Goal: Information Seeking & Learning: Understand process/instructions

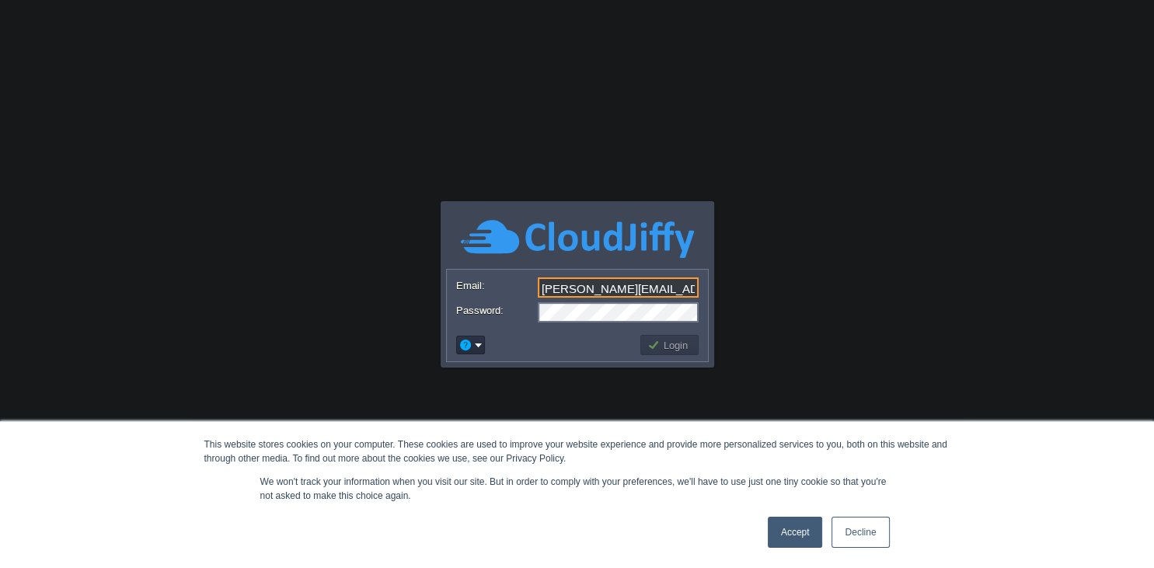
click at [644, 283] on input "aniket@gmail.com" at bounding box center [618, 288] width 161 height 20
type input "aniket@gmail.com"
click at [466, 347] on button "button" at bounding box center [466, 345] width 14 height 14
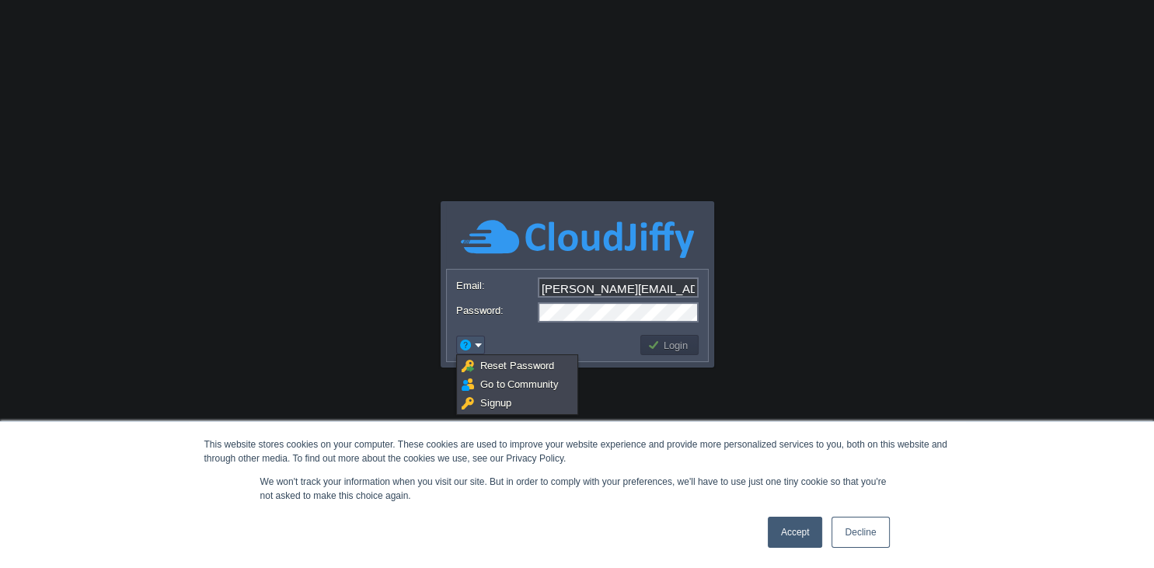
click at [857, 273] on body "This website stores cookies on your computer. These cookies are used to improve…" at bounding box center [577, 284] width 1154 height 568
click at [797, 536] on link "Accept" at bounding box center [795, 532] width 55 height 31
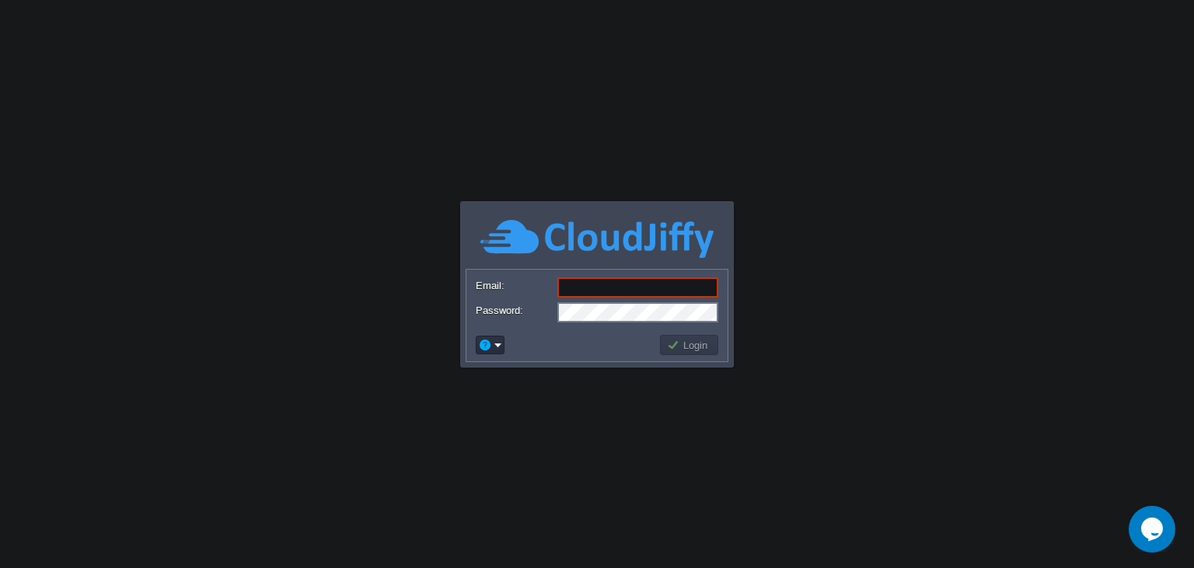
click at [942, 219] on body "Application Platform v.8.10.2 Email: Password: Login" at bounding box center [597, 284] width 1194 height 568
click at [1149, 532] on icon "Chat widget" at bounding box center [1152, 529] width 22 height 23
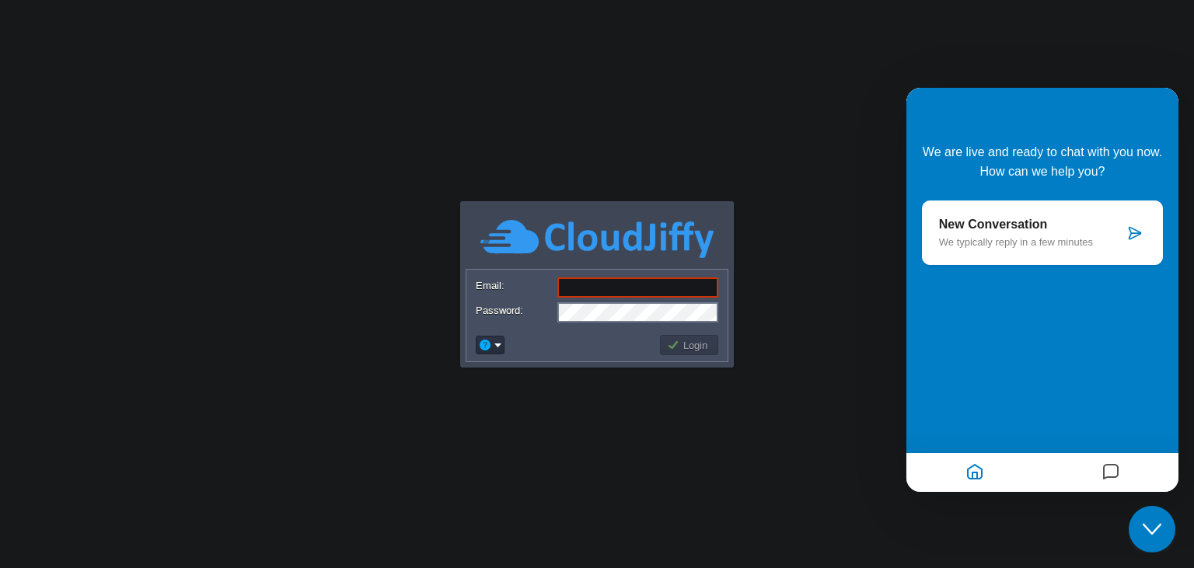
click at [1018, 224] on p "New Conversation" at bounding box center [1031, 225] width 185 height 14
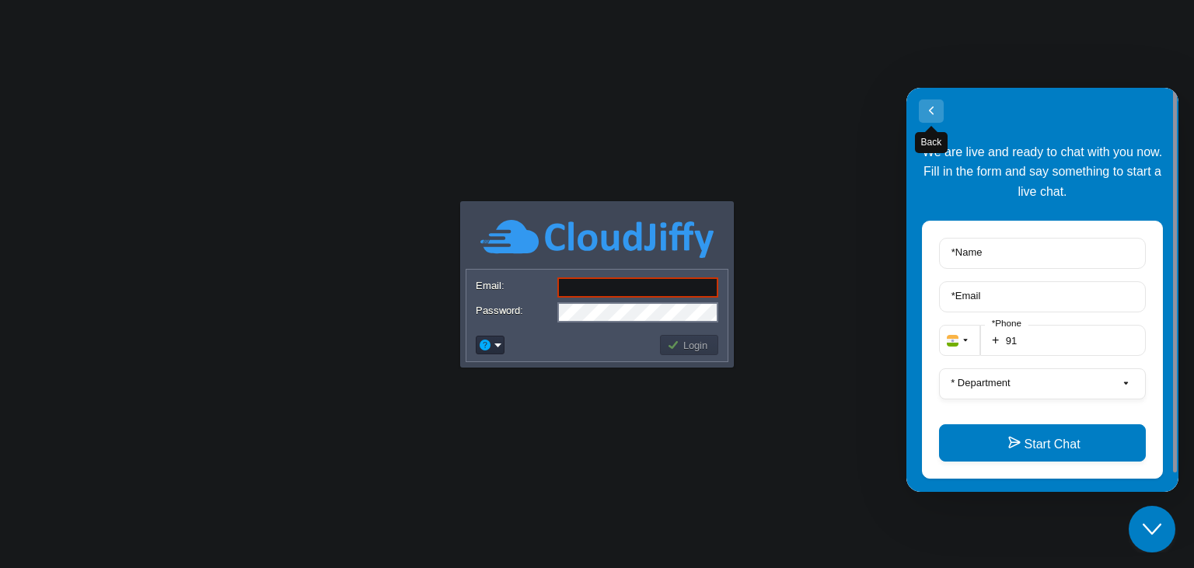
click at [922, 116] on button "Back" at bounding box center [931, 110] width 25 height 23
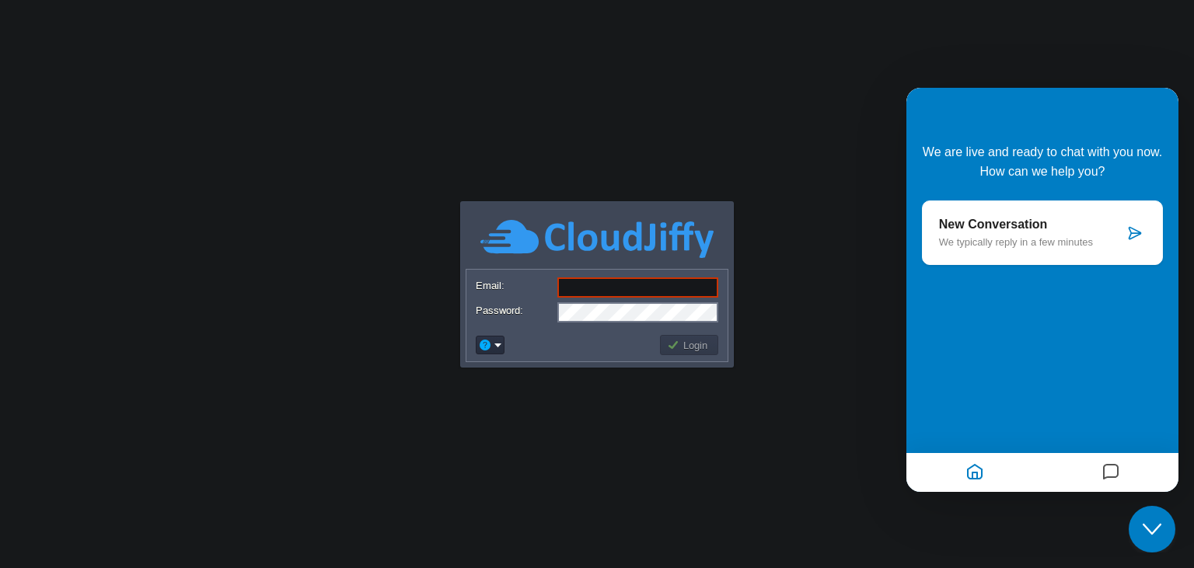
click at [698, 344] on button "Login" at bounding box center [689, 345] width 45 height 14
click at [589, 271] on form "Email: Password:" at bounding box center [596, 299] width 261 height 59
click at [592, 284] on input "Email:" at bounding box center [637, 288] width 161 height 20
type input "rutujajagdale5@gmail.com"
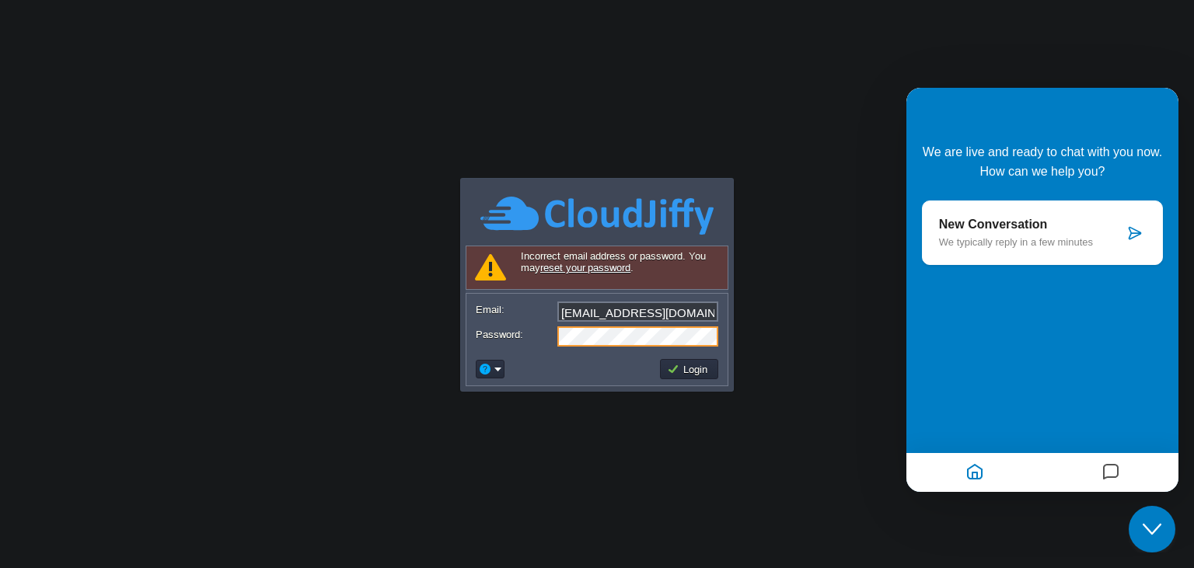
click at [986, 476] on div at bounding box center [974, 473] width 136 height 30
click at [970, 469] on icon "Home" at bounding box center [974, 473] width 19 height 30
click at [1121, 155] on span "We are live and ready to chat with you now. How can we help you?" at bounding box center [1042, 161] width 239 height 33
click at [1119, 490] on div at bounding box center [1042, 472] width 272 height 39
click at [1146, 248] on div "New Conversation We typically reply in a few minutes" at bounding box center [1042, 233] width 241 height 65
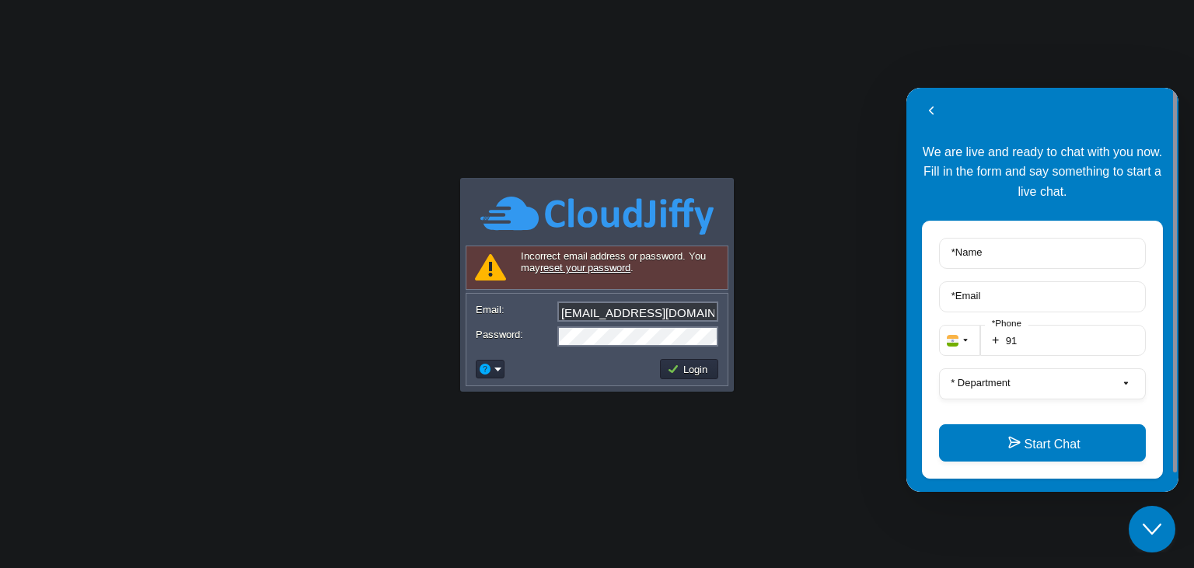
click at [925, 92] on div "Back" at bounding box center [1042, 111] width 272 height 48
click at [929, 106] on button "Back" at bounding box center [931, 110] width 25 height 23
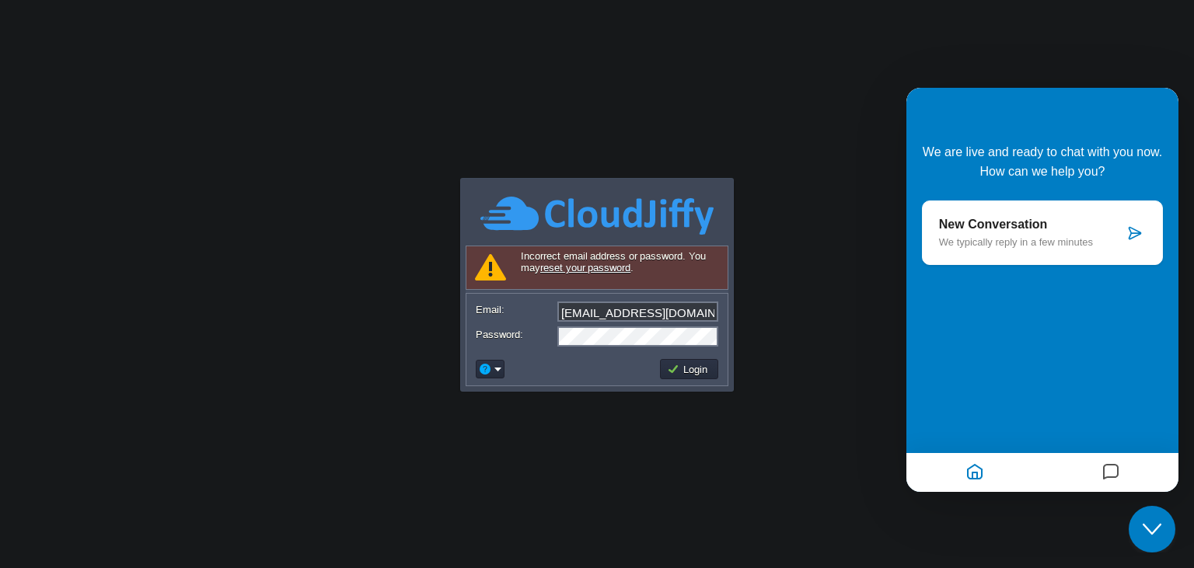
click at [1121, 489] on div at bounding box center [1042, 472] width 272 height 39
click at [1161, 526] on div "Close Chat This icon closes the chat window." at bounding box center [1152, 529] width 47 height 19
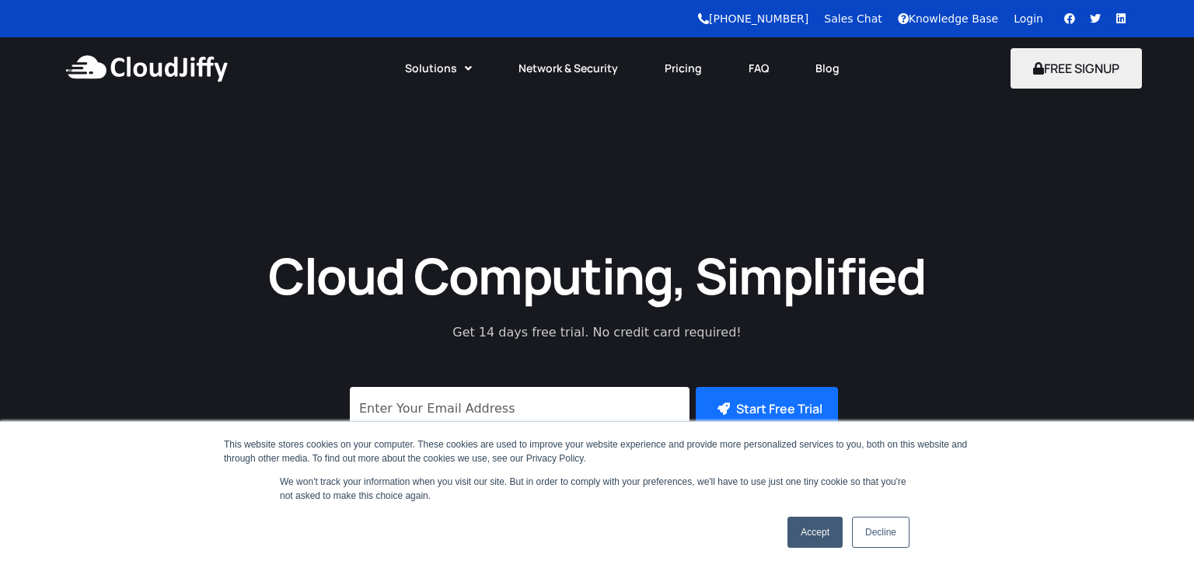
click at [817, 536] on link "Accept" at bounding box center [814, 532] width 55 height 31
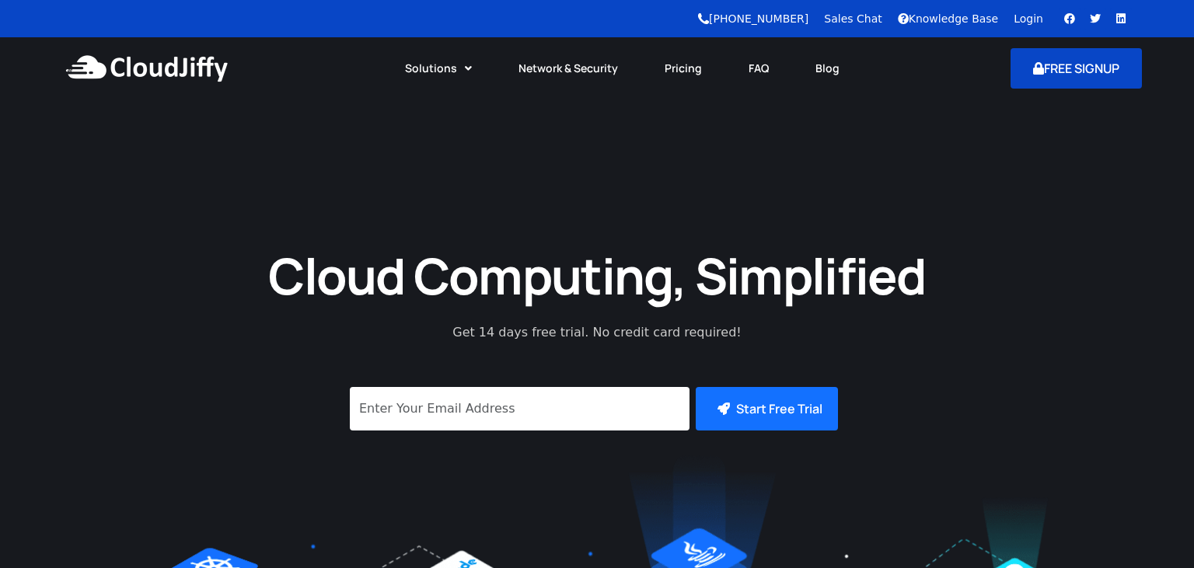
click at [1084, 67] on button "FREE SIGNUP" at bounding box center [1076, 68] width 131 height 40
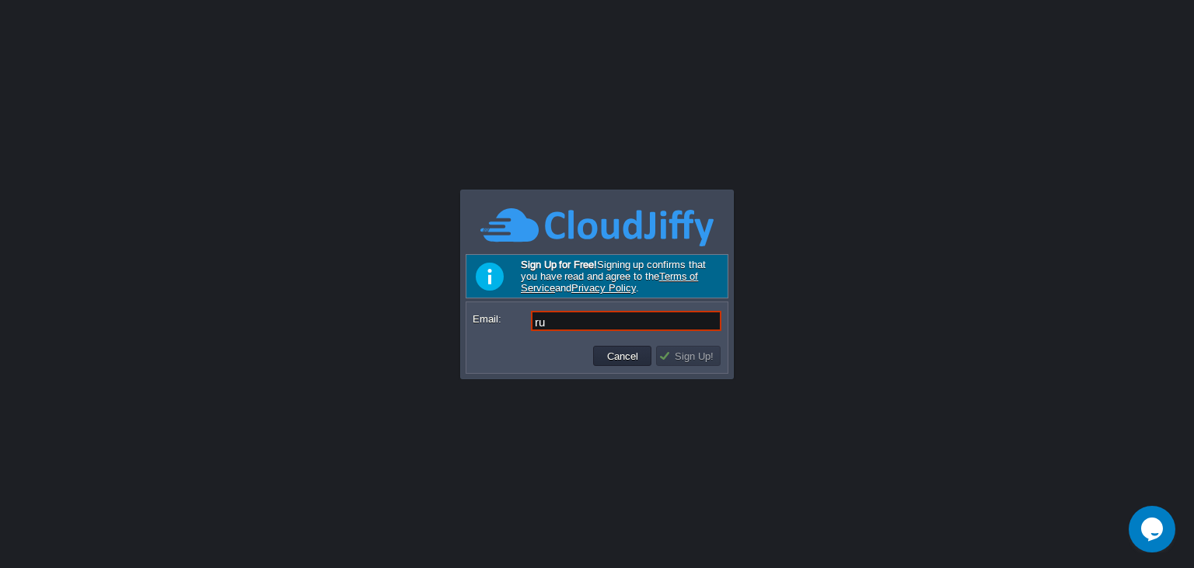
type input "r"
type input "rutujajagdale5@gmail.com"
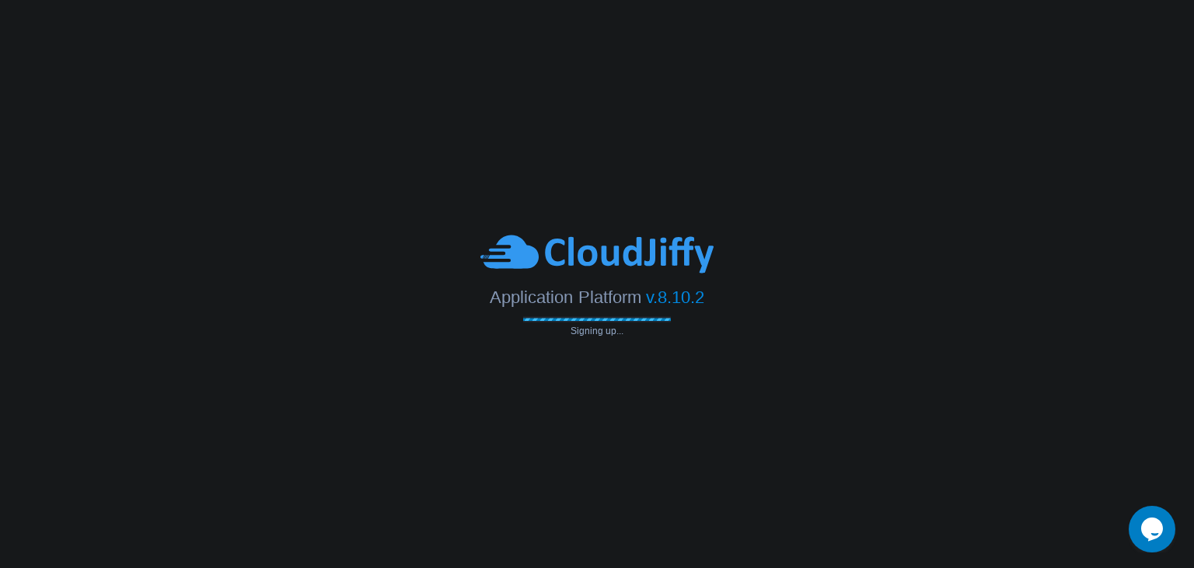
type input "rutujajagdale5@gmail.com"
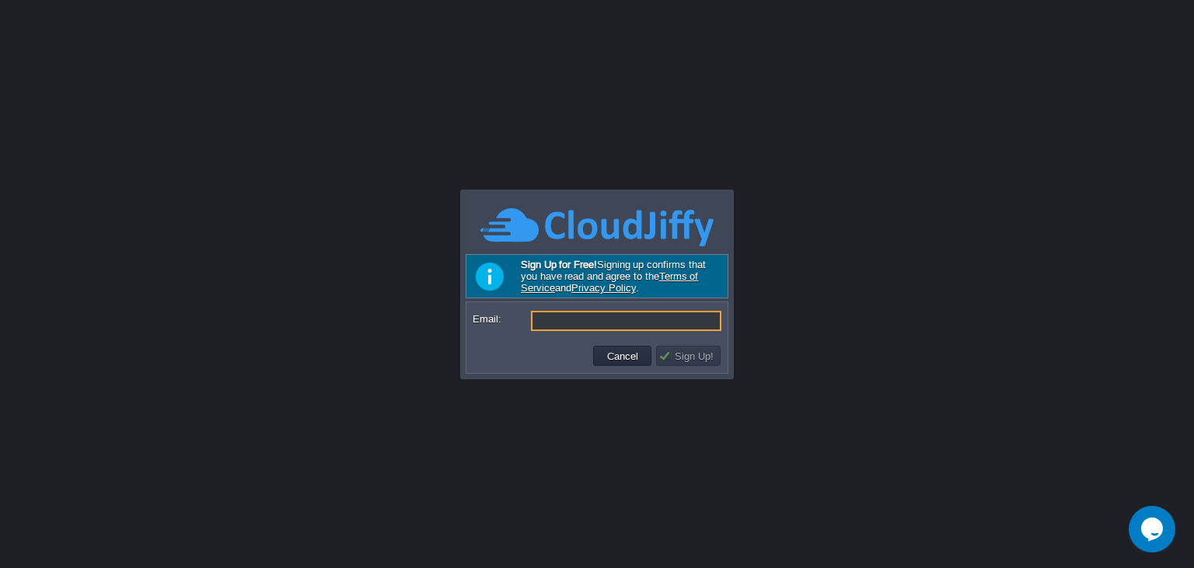
click at [578, 258] on div "Sign Up for Free! Signing up confirms that you have read and agree to the Terms…" at bounding box center [597, 276] width 263 height 44
click at [617, 317] on input "Email:" at bounding box center [626, 321] width 190 height 20
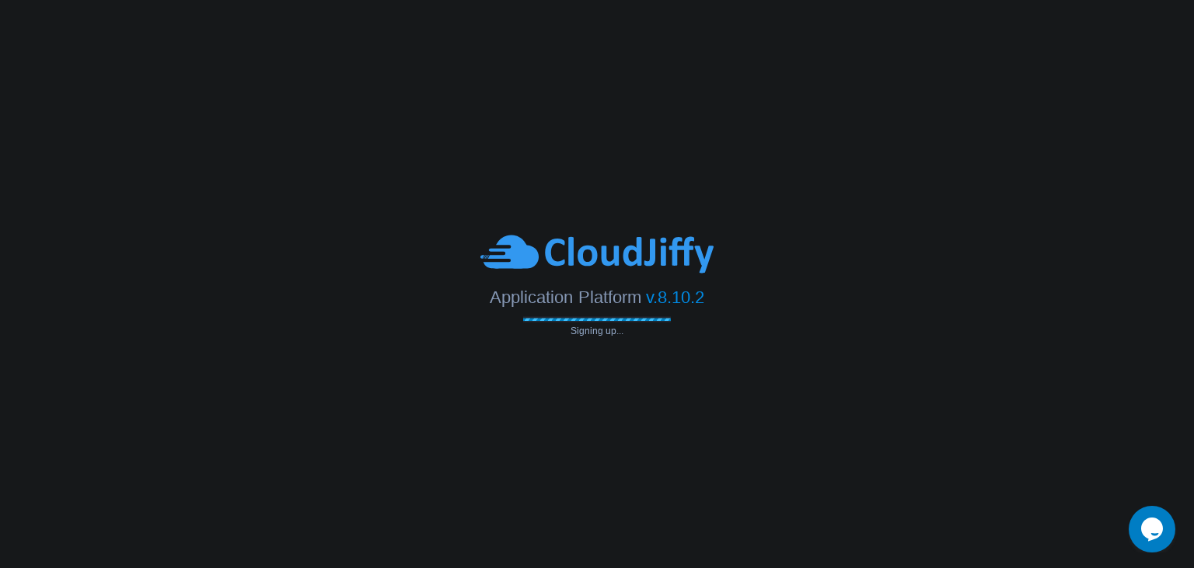
type input "[EMAIL_ADDRESS][DOMAIN_NAME]"
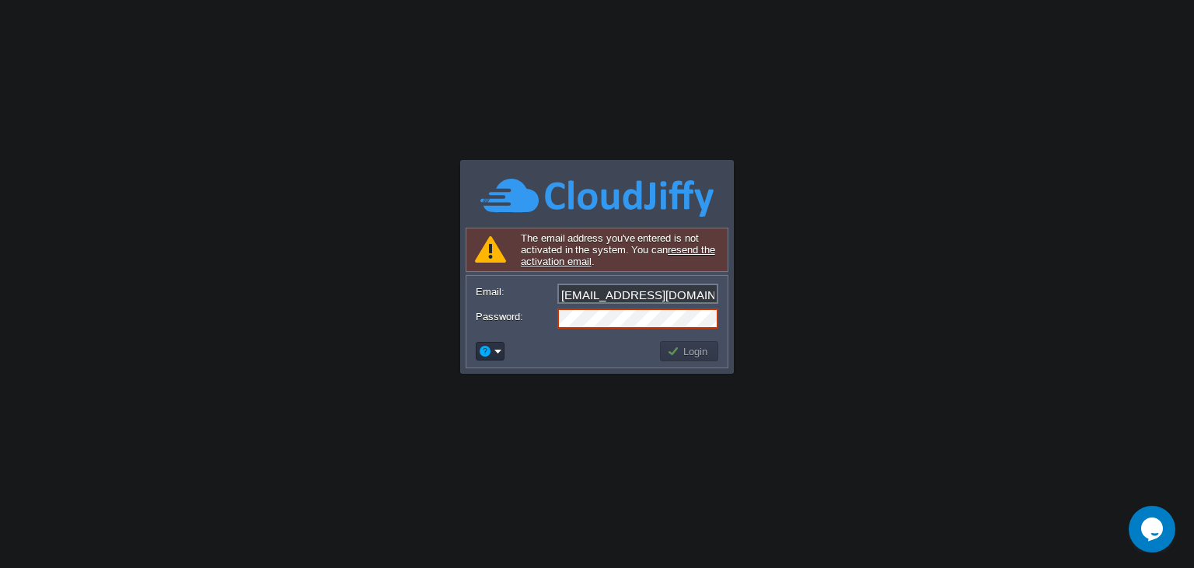
click at [585, 299] on div "The email address you've entered is not activated in the system. You can resend…" at bounding box center [597, 298] width 263 height 141
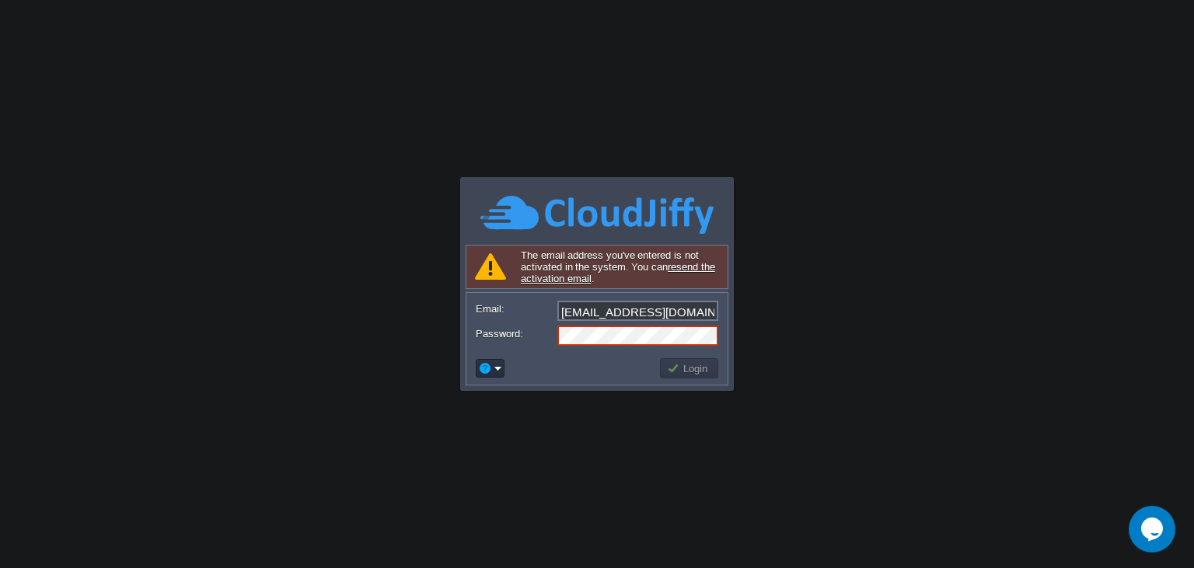
click at [574, 278] on link "resend the activation email" at bounding box center [618, 272] width 194 height 23
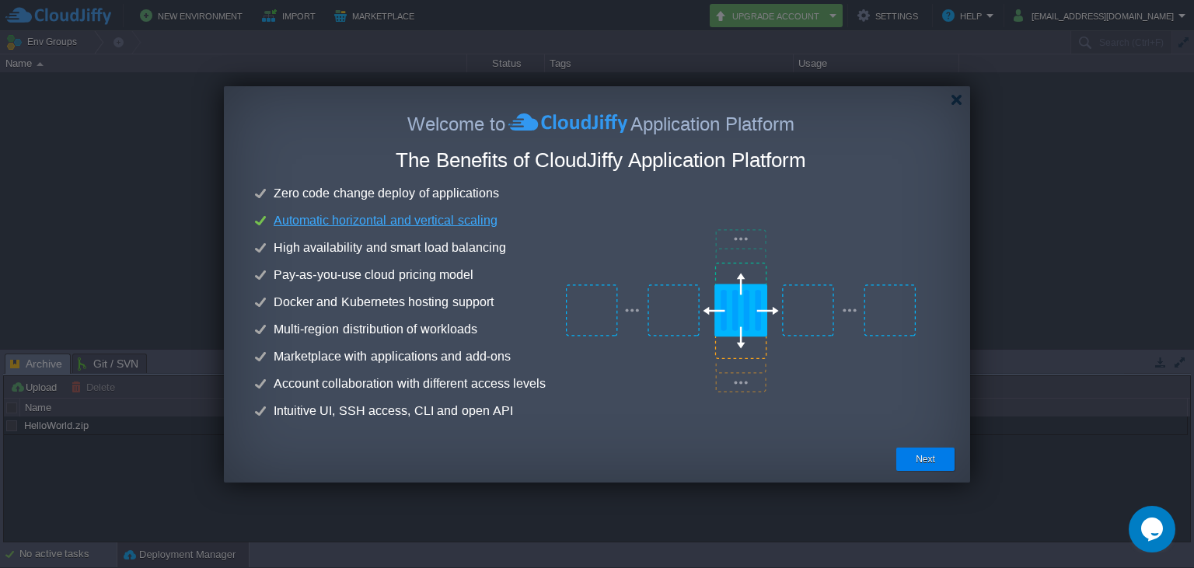
click at [459, 124] on div "Welcome to Application Platform" at bounding box center [601, 122] width 692 height 19
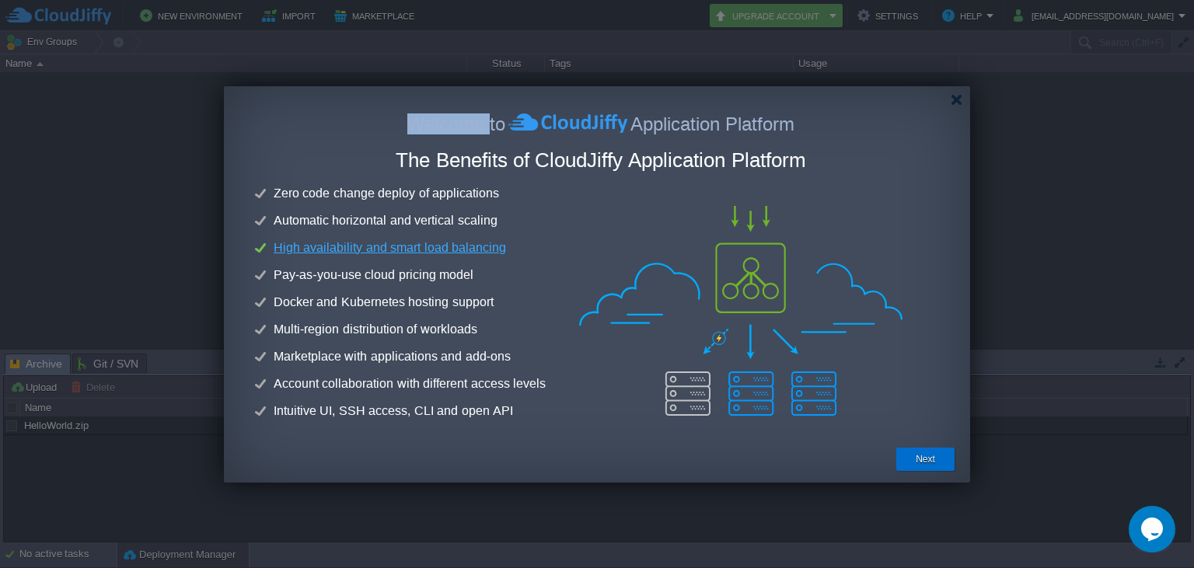
click at [922, 457] on button "Next" at bounding box center [925, 460] width 19 height 16
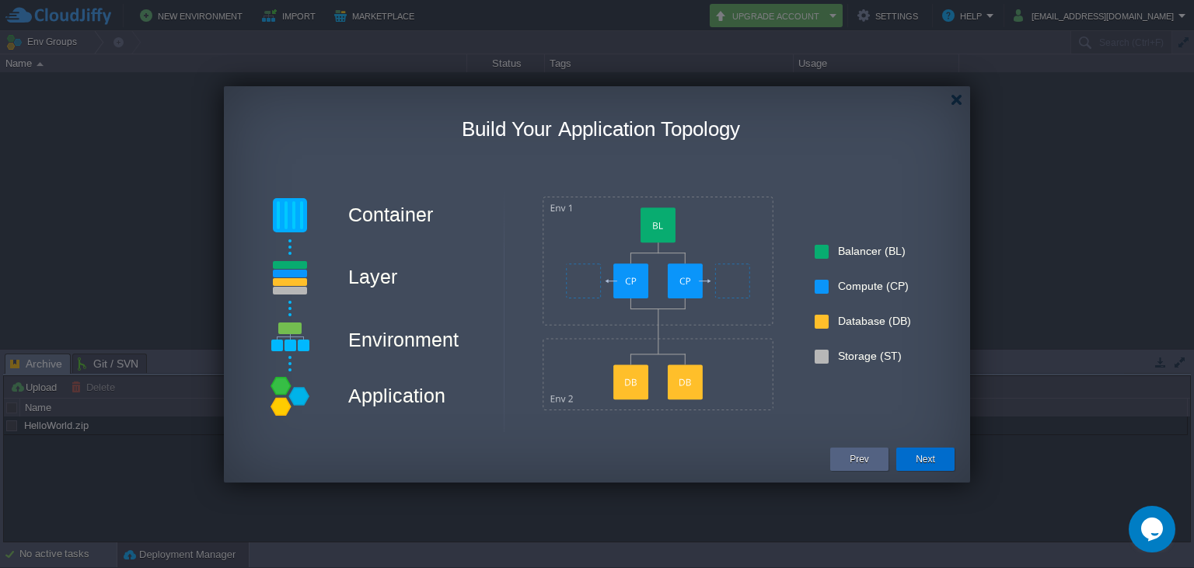
click at [928, 463] on button "Next" at bounding box center [925, 460] width 19 height 16
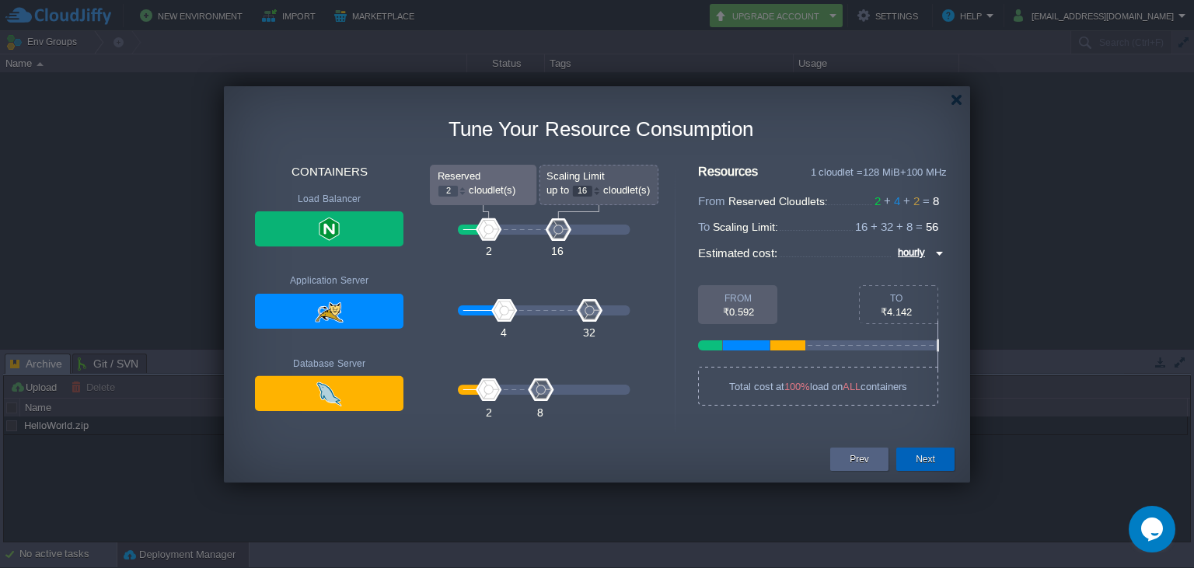
click at [928, 463] on button "Next" at bounding box center [925, 460] width 19 height 16
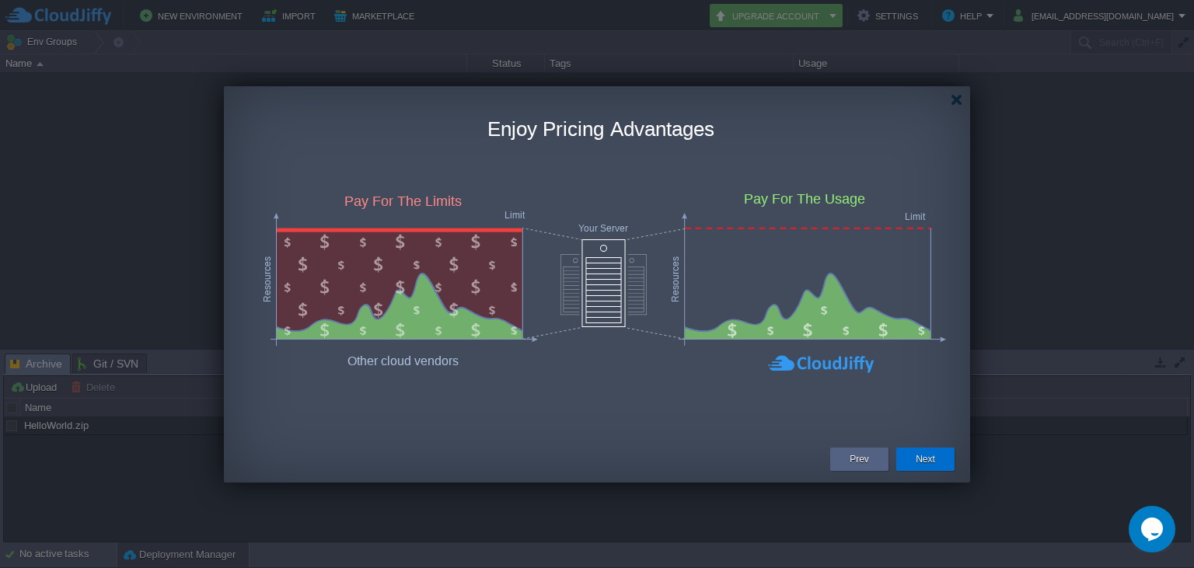
click at [928, 463] on button "Next" at bounding box center [925, 460] width 19 height 16
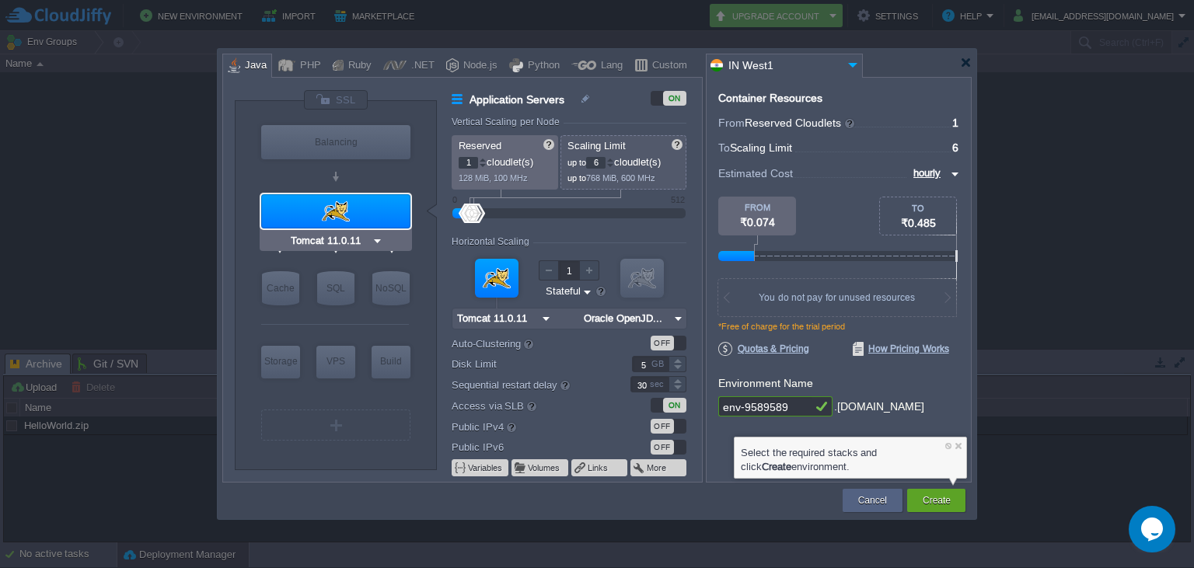
type input "NGINX 1.28.0"
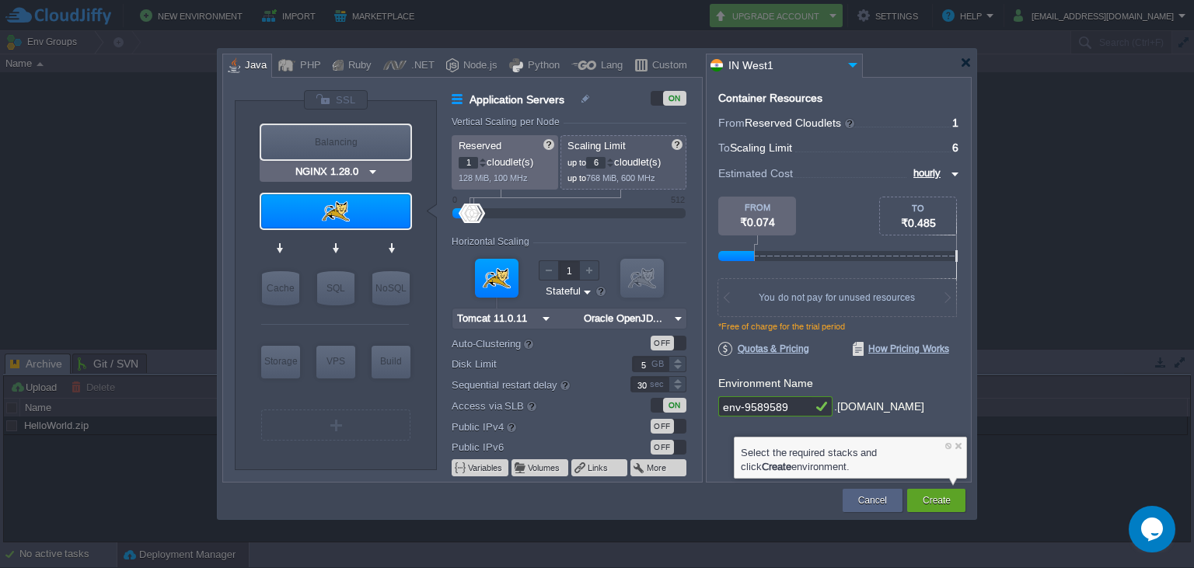
click at [358, 139] on div "Balancing" at bounding box center [335, 142] width 149 height 34
type input "Load Balancer"
type input "4"
type input "NGINX 1.28.0"
type input "1.28.0-almalin..."
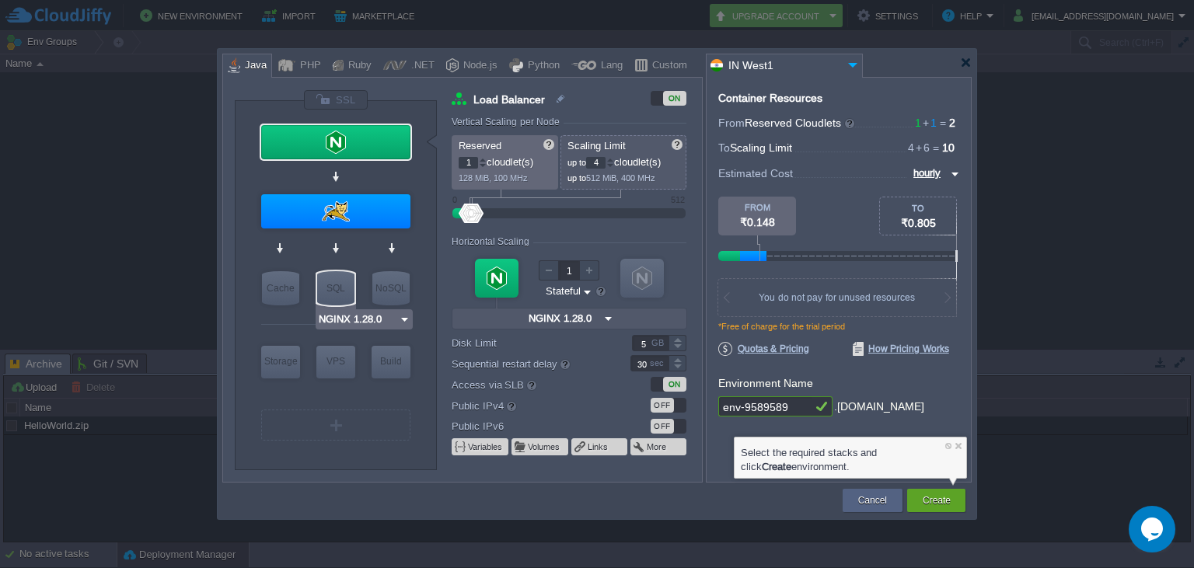
type input "MariaDB 12.0.2"
click at [331, 292] on div "SQL" at bounding box center [335, 288] width 37 height 34
type input "SQL Databases"
type input "4"
type input "6"
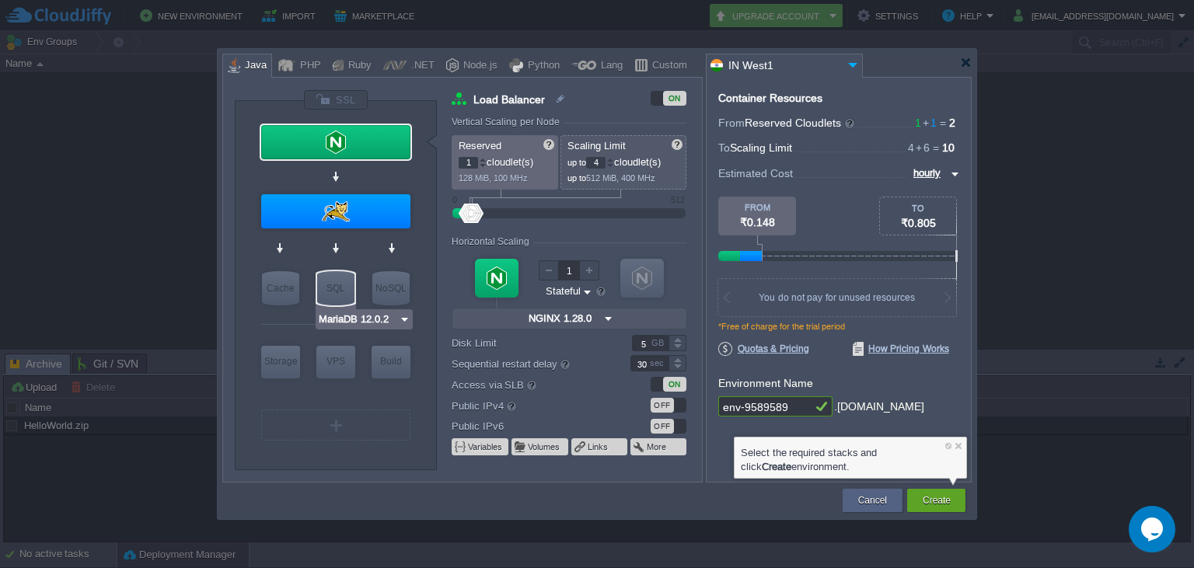
type input "MariaDB 12.0.2"
type input "12.0.2-almalin..."
type input "Stateless"
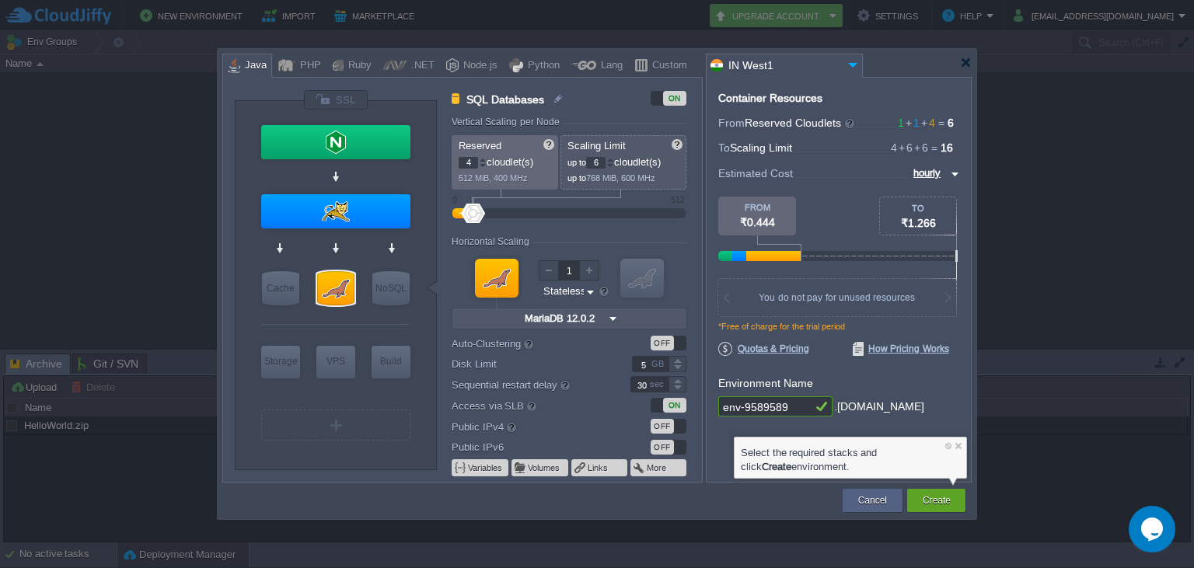
type input "Couchbase CE 7.1.1"
click at [392, 291] on div "NoSQL" at bounding box center [390, 288] width 37 height 34
type input "NoSQL Databases"
type input "12"
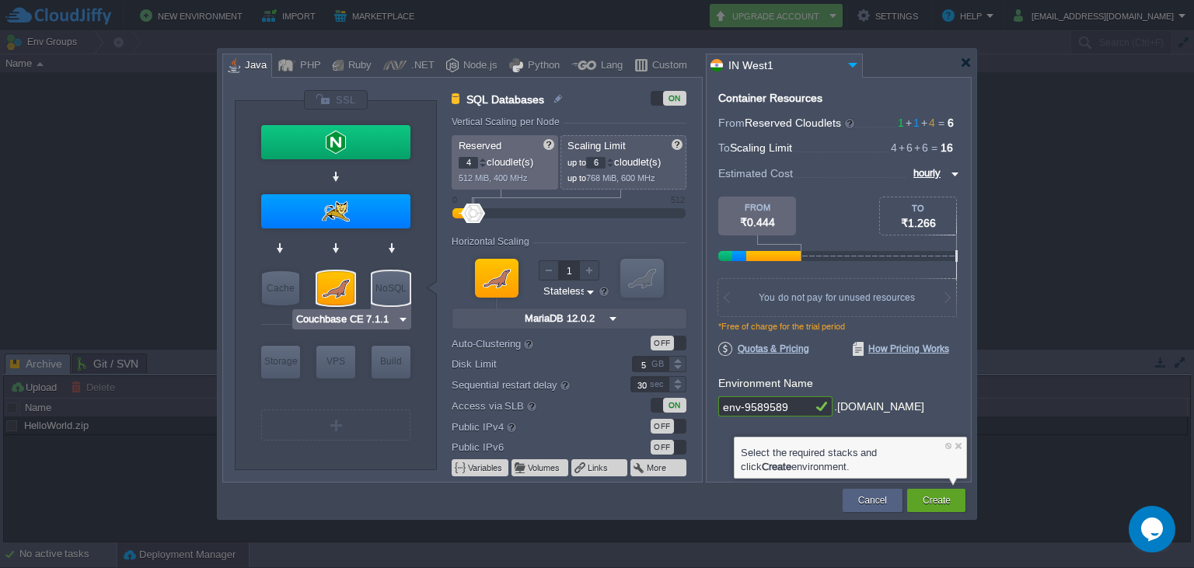
type input "Couchbase CE 7.1.1"
type input "7.1.1"
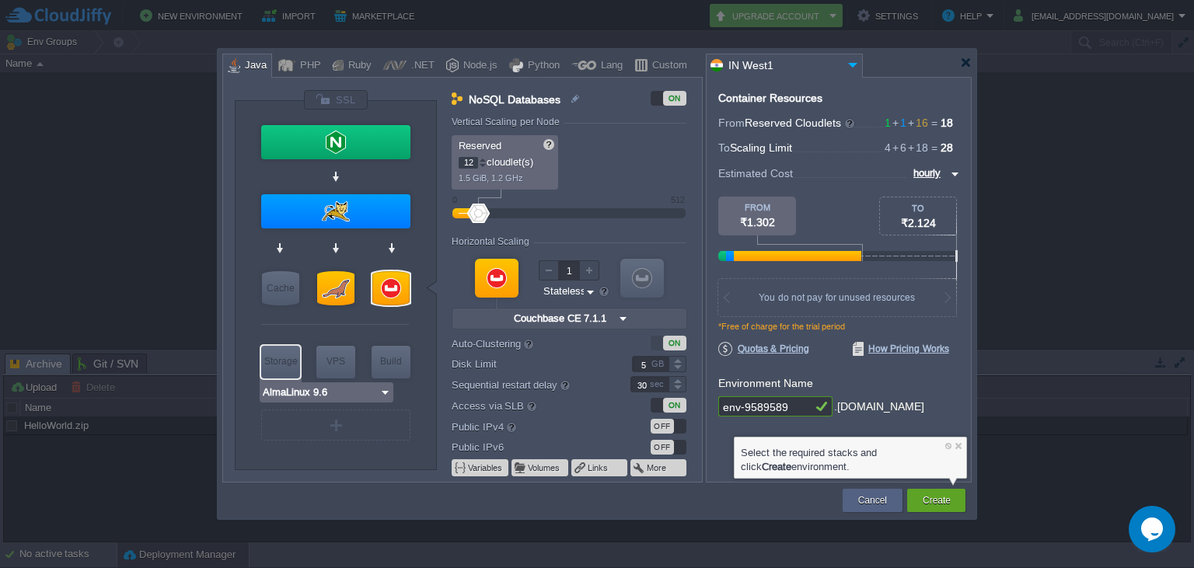
type input "Extra Storage 2.0-10.5"
click at [281, 368] on div "Storage" at bounding box center [280, 361] width 39 height 31
type input "Storage Containers"
type input "1"
type input "6"
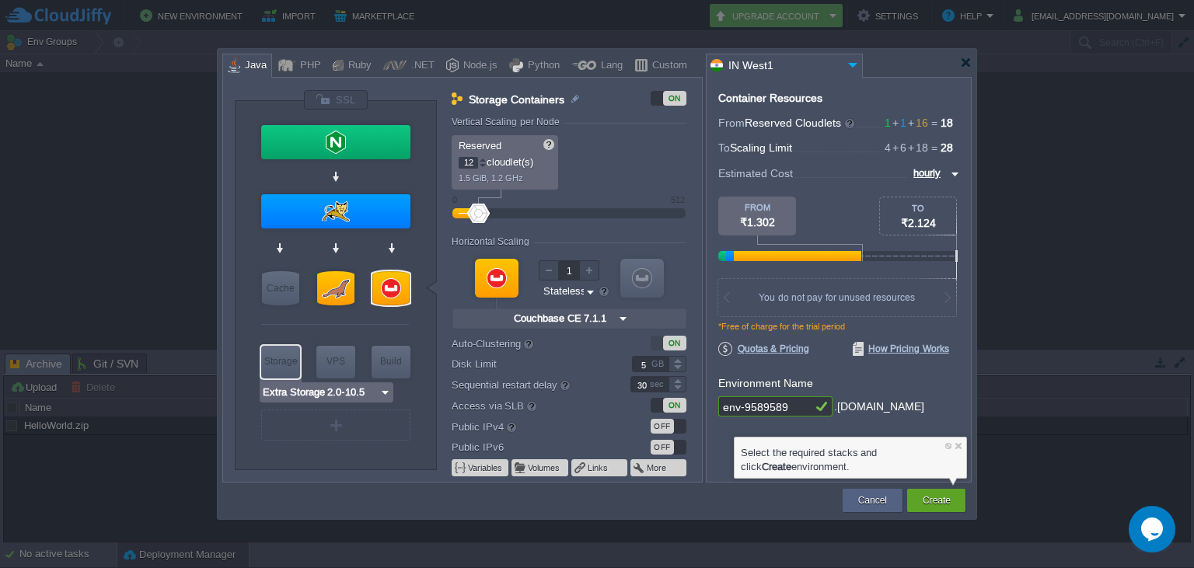
type input "Extra Storage 2.0-10.5"
type input "2.0-10.5-almal..."
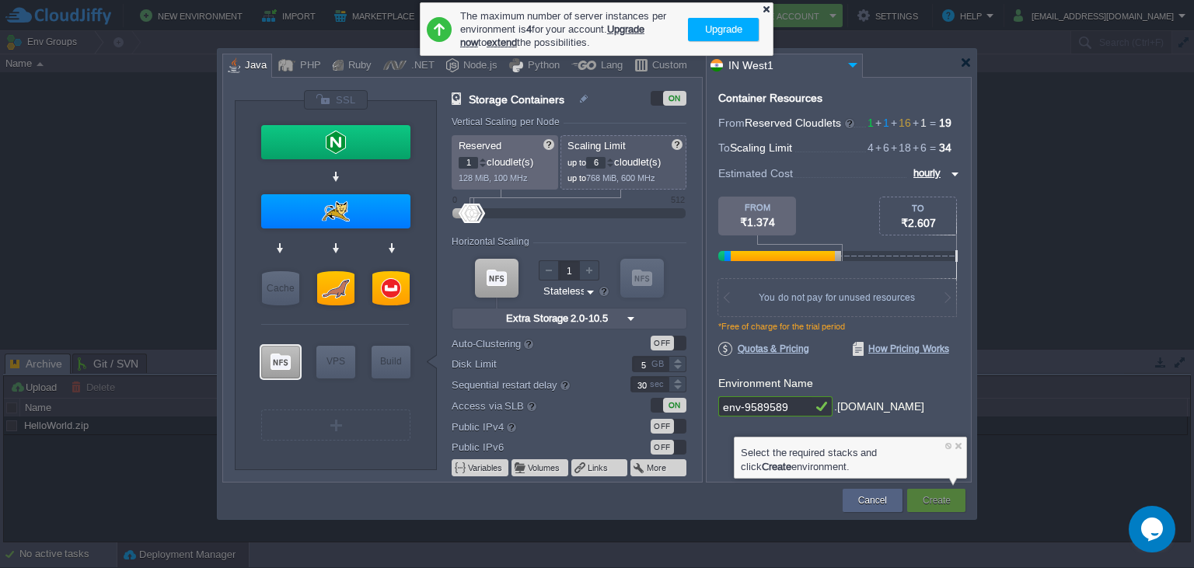
click at [766, 6] on div at bounding box center [766, 9] width 10 height 10
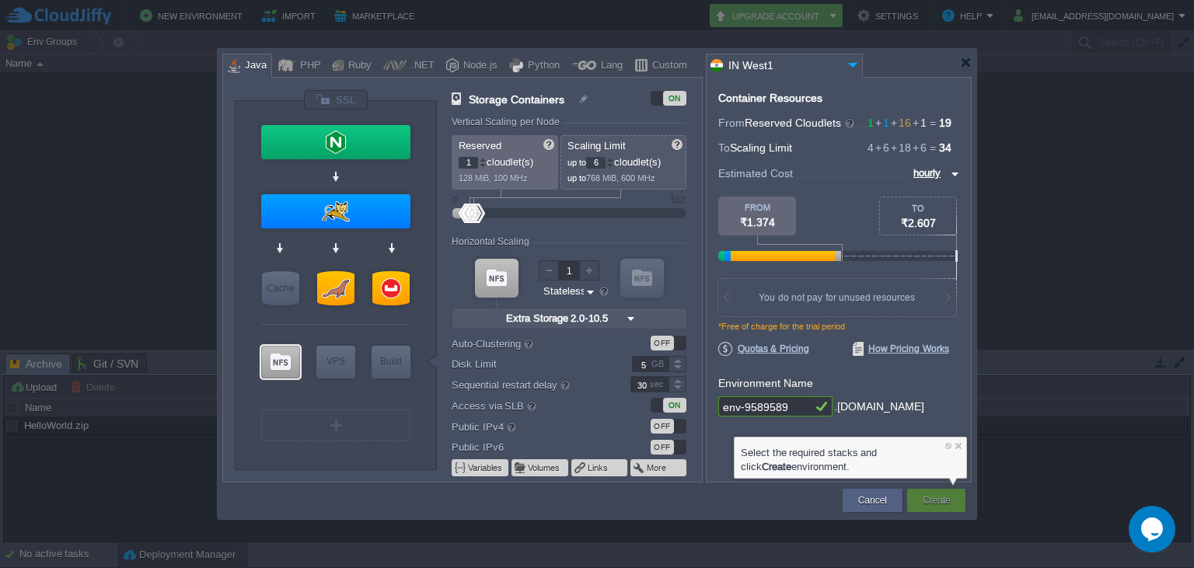
type input "NGINX 1.28.0"
click at [881, 497] on button "Cancel" at bounding box center [872, 501] width 29 height 16
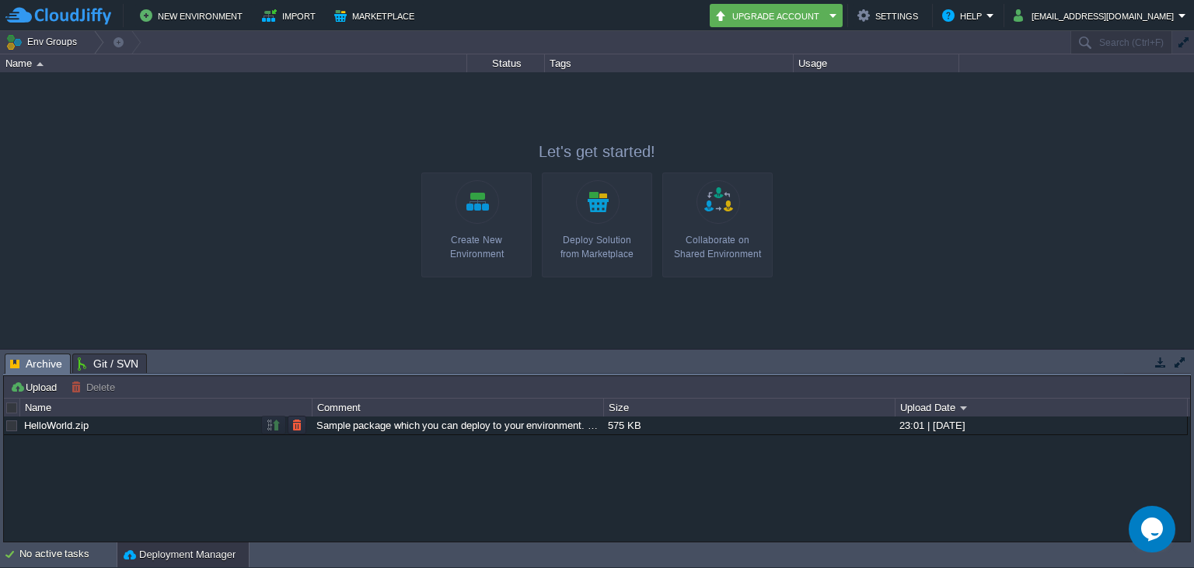
click at [962, 435] on div "HelloWorld.zip Sample package which you can deploy to your environment. Feel fr…" at bounding box center [596, 426] width 1184 height 19
click at [994, 19] on em "Help" at bounding box center [968, 15] width 52 height 19
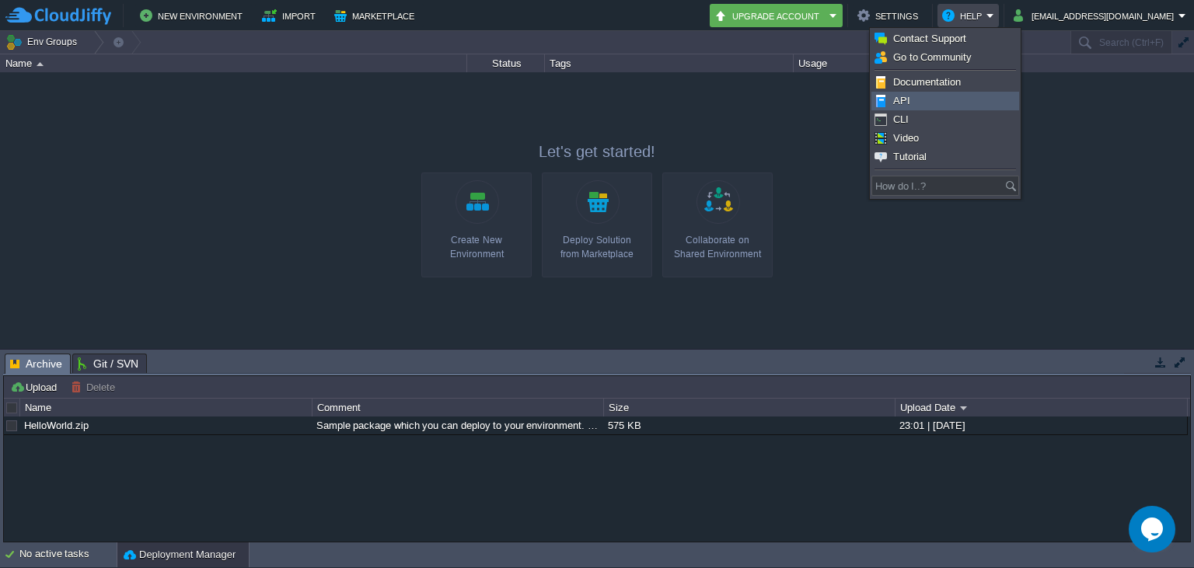
click at [903, 99] on span "API" at bounding box center [901, 101] width 17 height 12
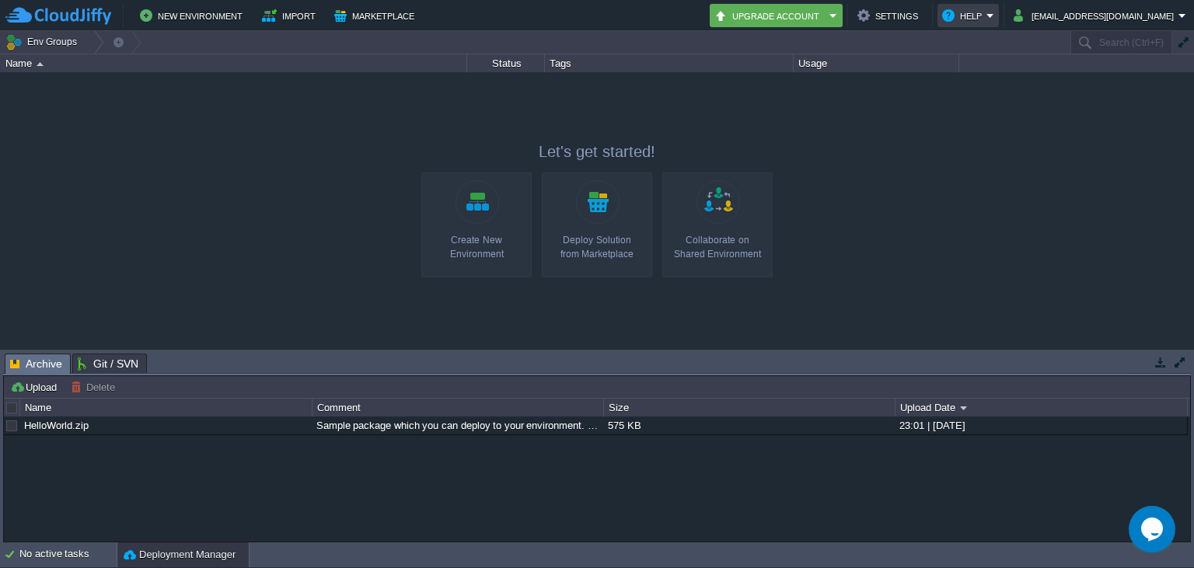
click at [999, 26] on td "Help" at bounding box center [967, 15] width 61 height 23
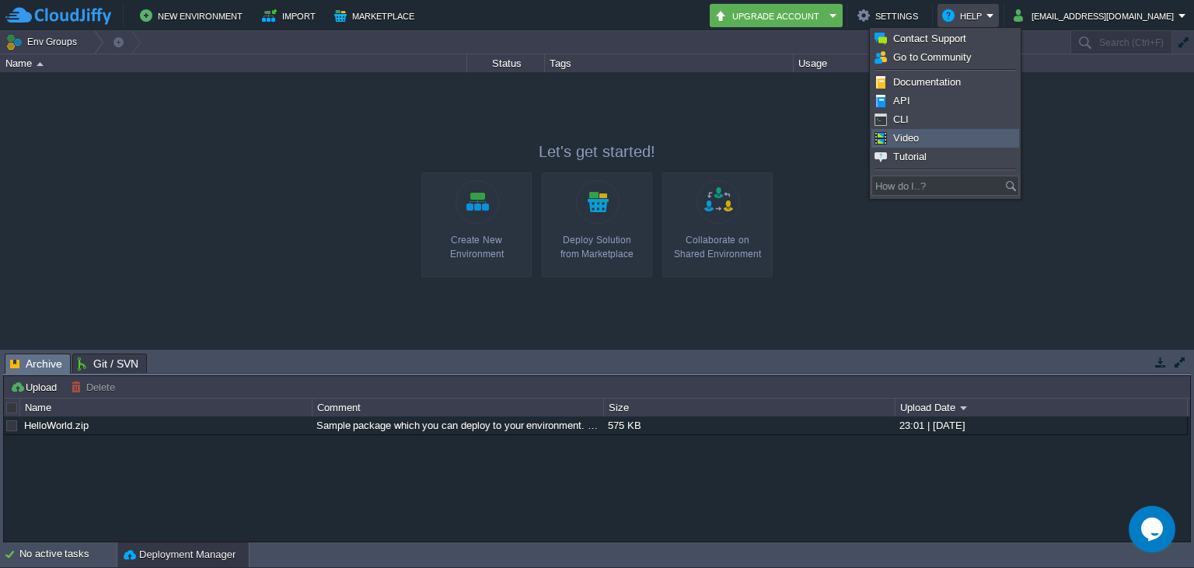
click at [925, 142] on link "Video" at bounding box center [945, 138] width 146 height 17
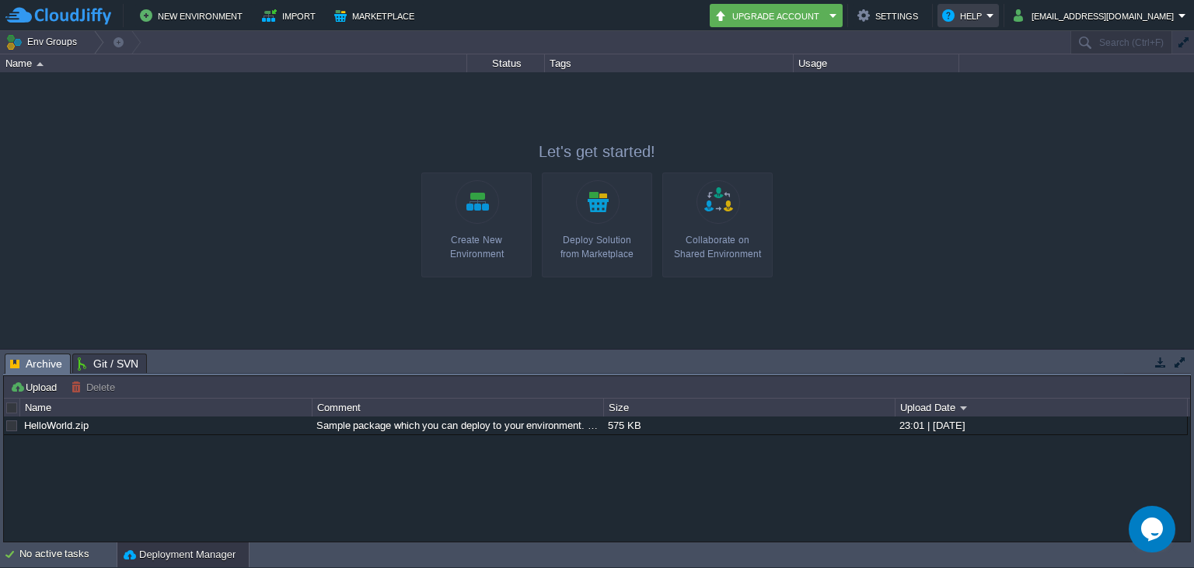
click at [994, 14] on em "Help" at bounding box center [968, 15] width 52 height 19
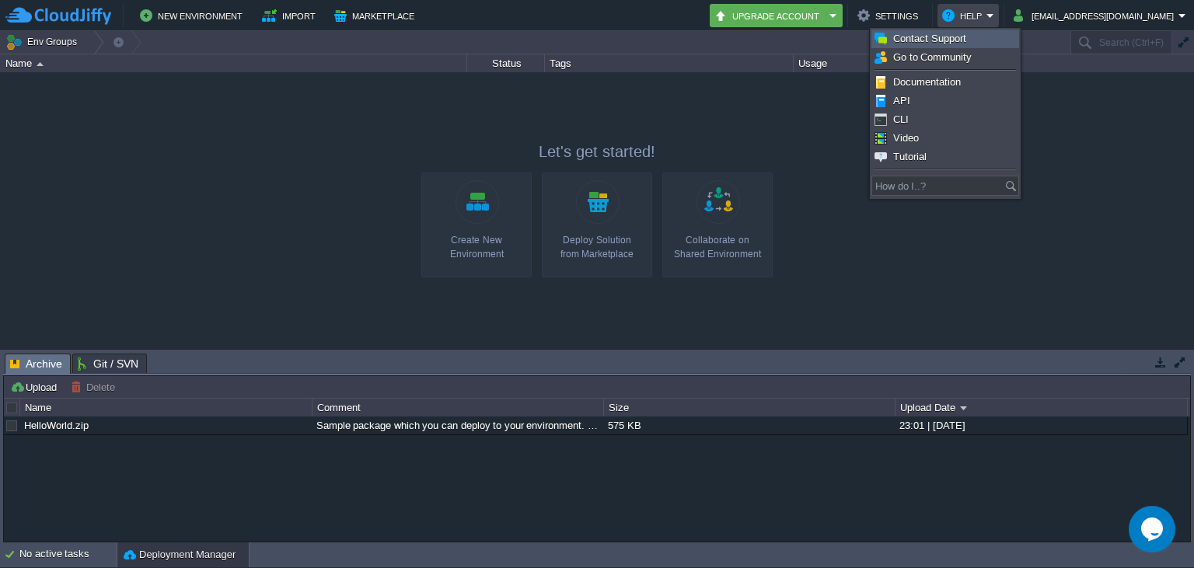
click at [929, 44] on span "Contact Support" at bounding box center [929, 39] width 73 height 12
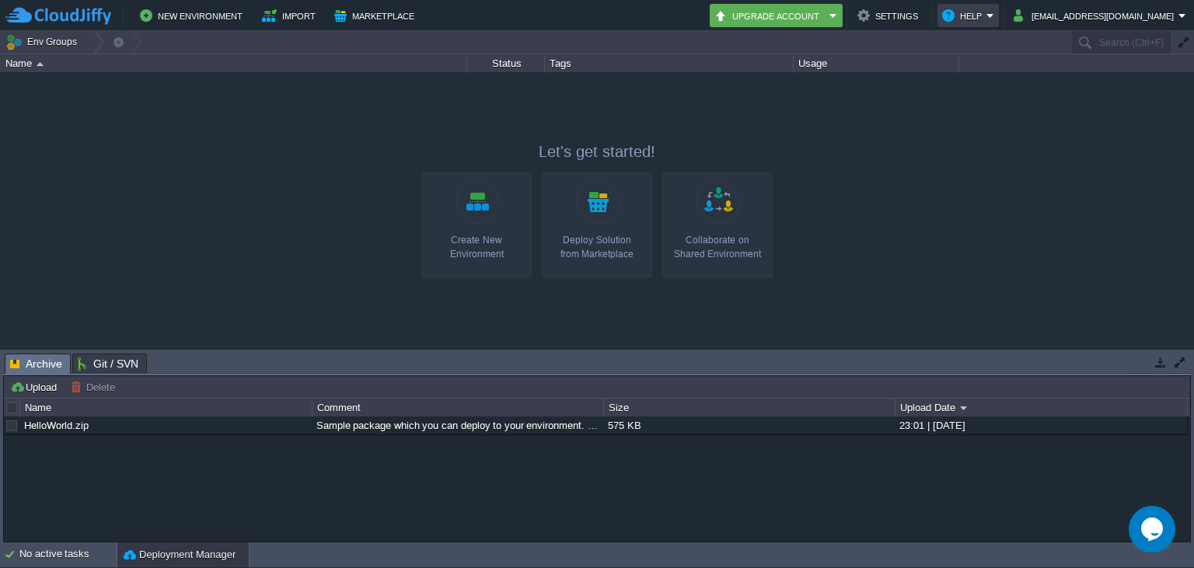
click at [983, 20] on button "Help" at bounding box center [964, 15] width 44 height 19
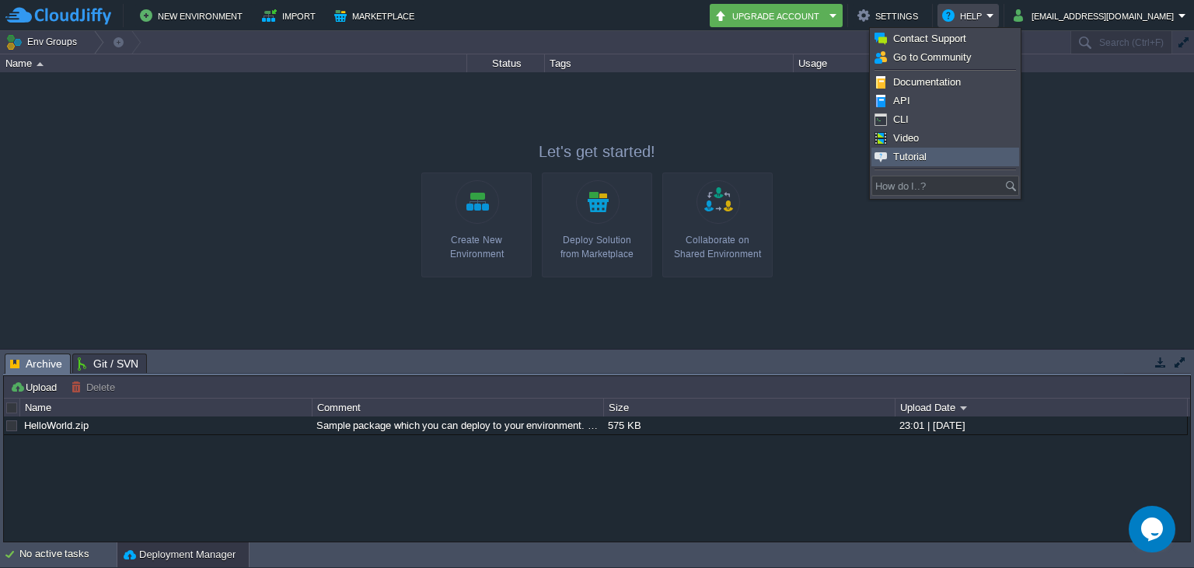
click at [922, 155] on span "Tutorial" at bounding box center [909, 157] width 33 height 12
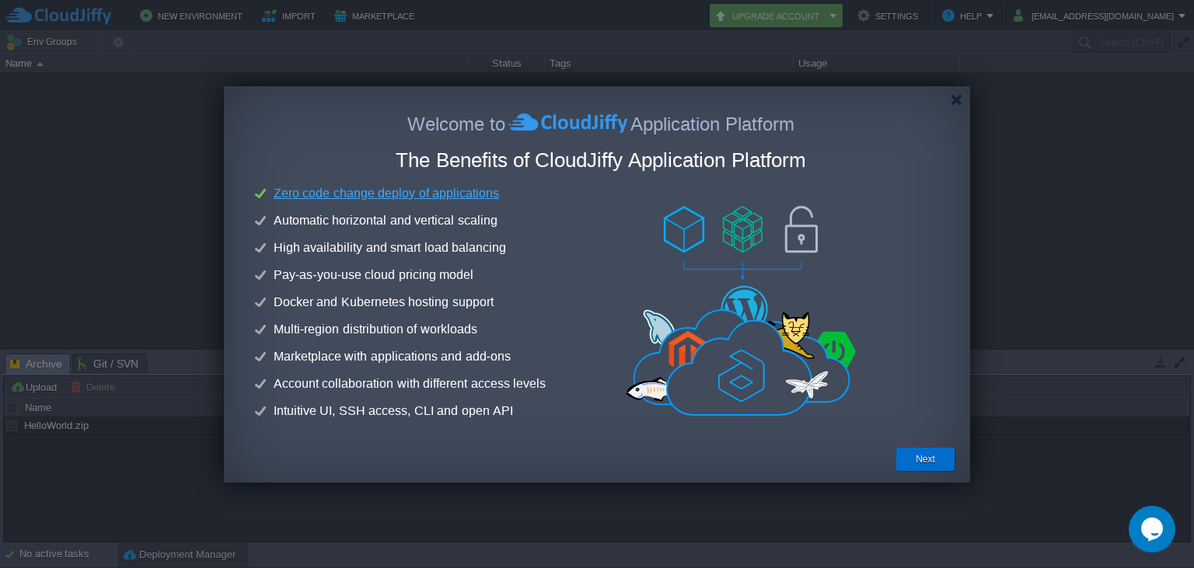
click at [934, 455] on button "Next" at bounding box center [925, 460] width 19 height 16
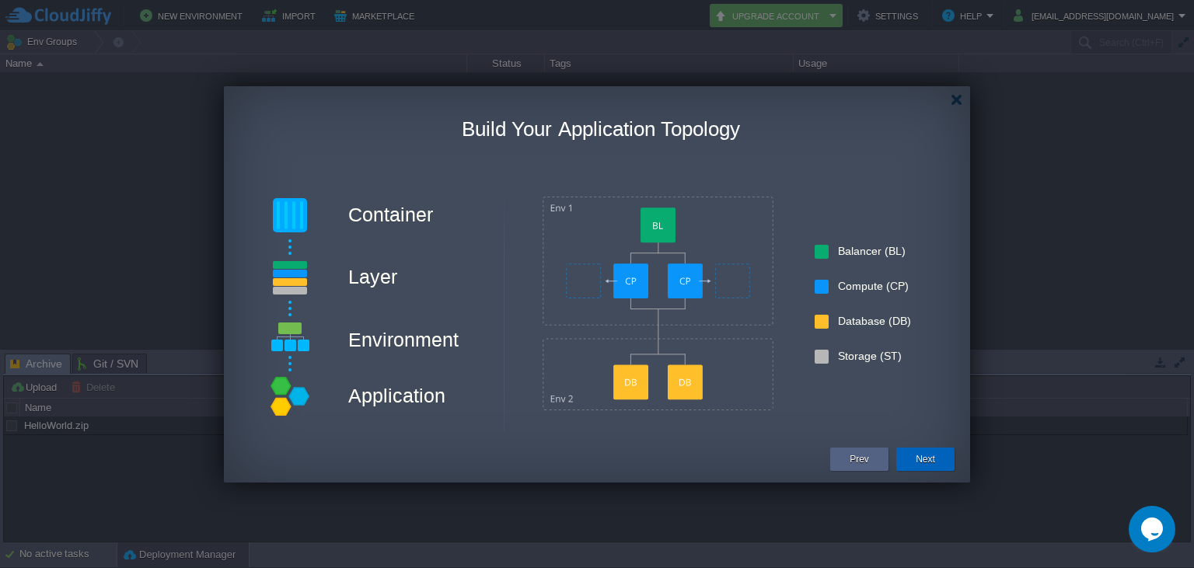
click at [923, 463] on button "Next" at bounding box center [925, 460] width 19 height 16
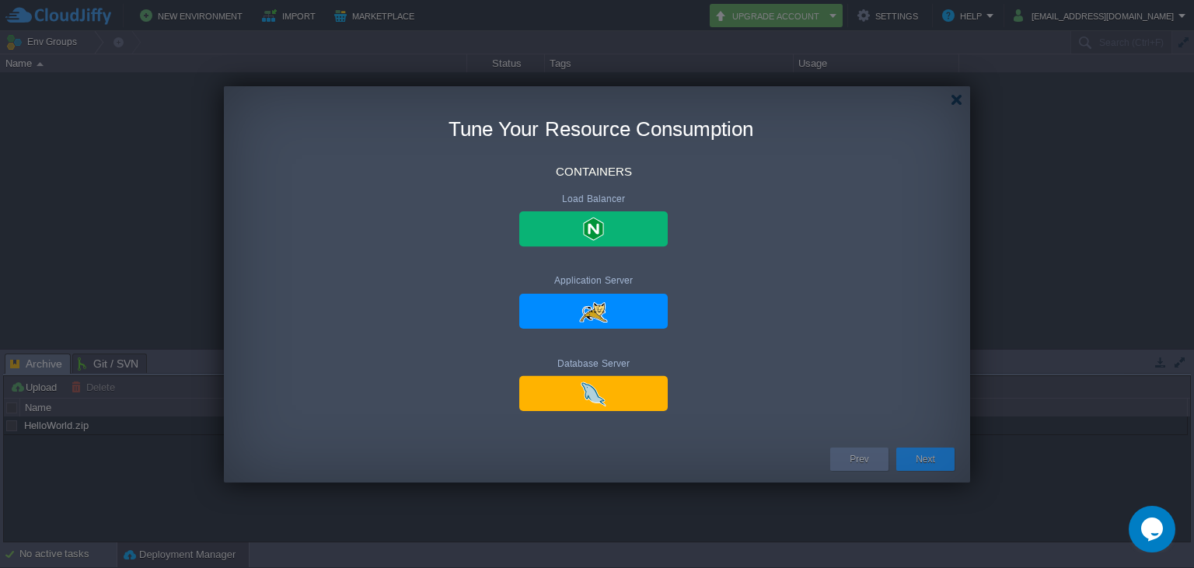
click at [923, 463] on button "Next" at bounding box center [925, 460] width 19 height 16
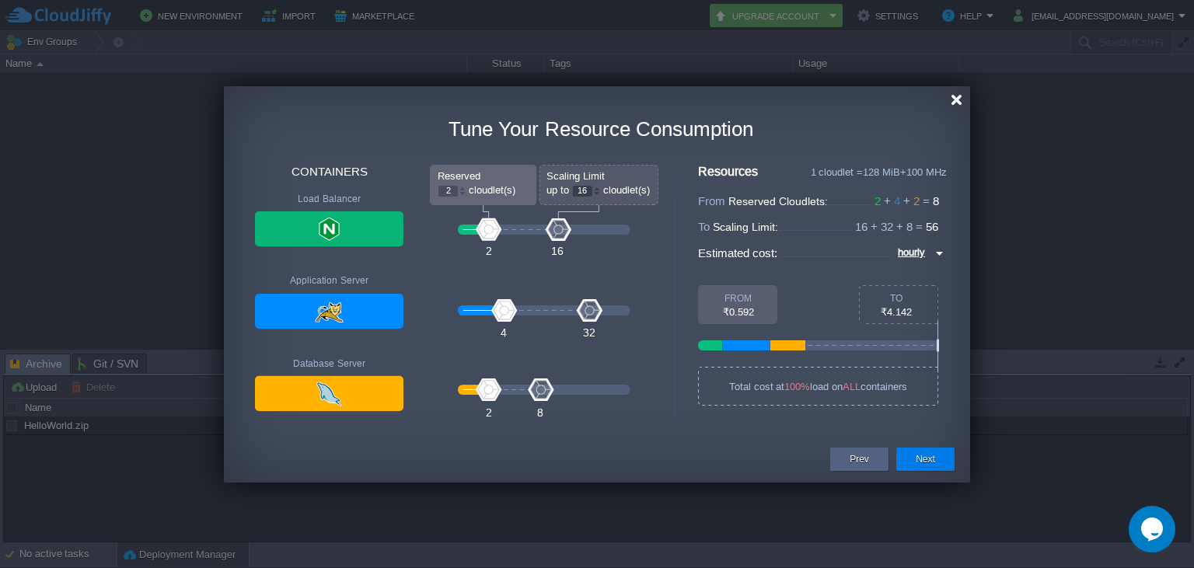
click at [956, 104] on div at bounding box center [957, 100] width 12 height 12
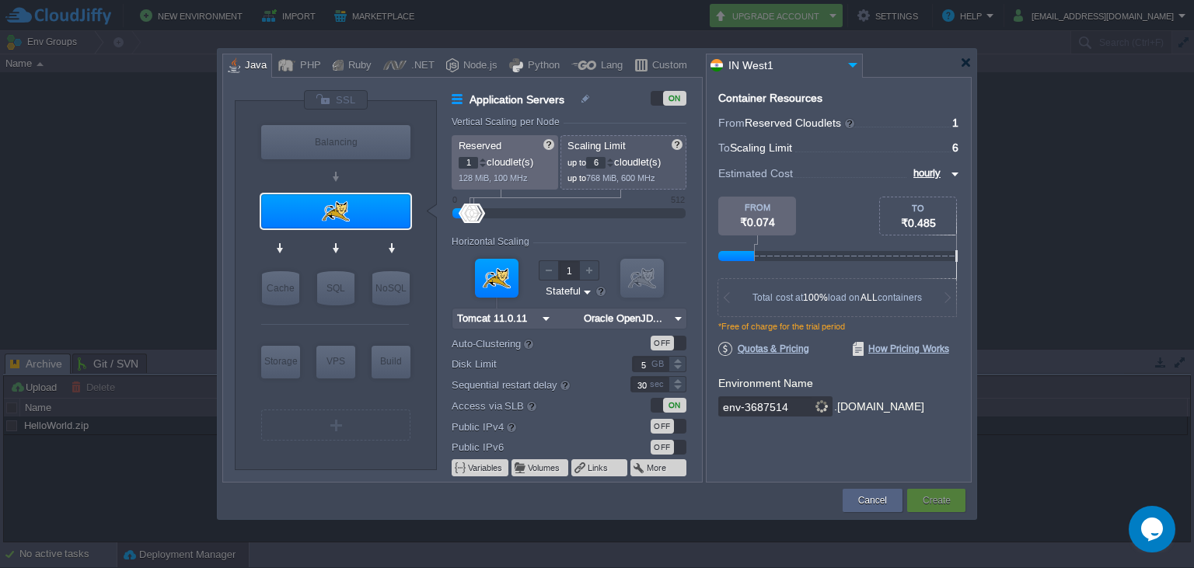
click at [954, 96] on div "Container Resources From Reserved Cloudlets ... = 1 not added To Scaling Limit …" at bounding box center [839, 280] width 266 height 406
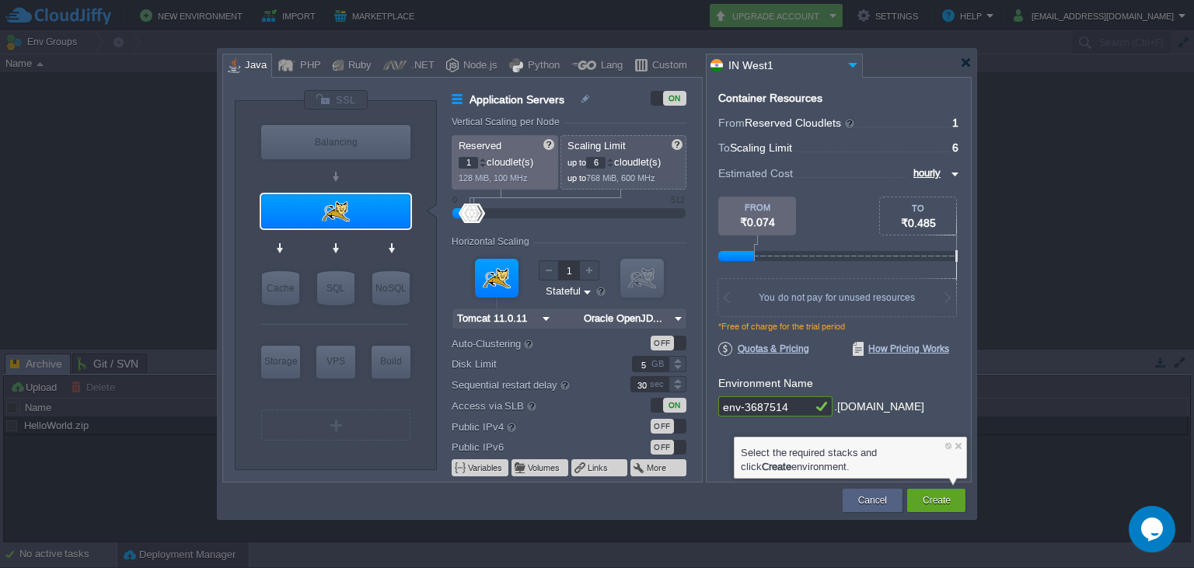
click at [958, 65] on div at bounding box center [596, 63] width 749 height 28
click at [965, 61] on div at bounding box center [966, 63] width 12 height 12
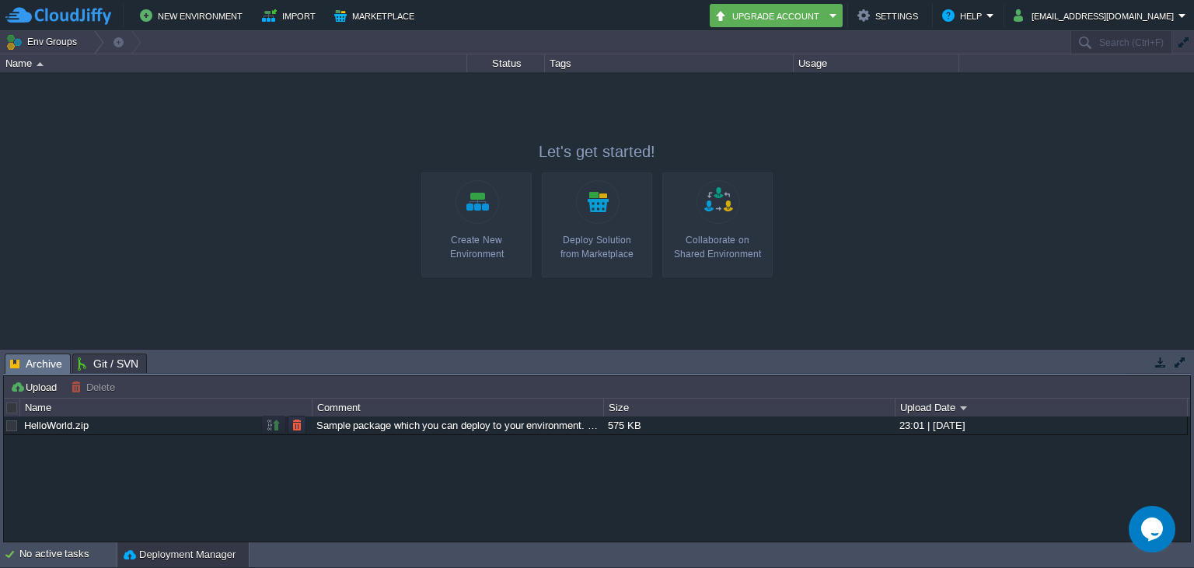
click at [51, 421] on link "HelloWorld.zip" at bounding box center [56, 426] width 65 height 12
